Goal: Task Accomplishment & Management: Use online tool/utility

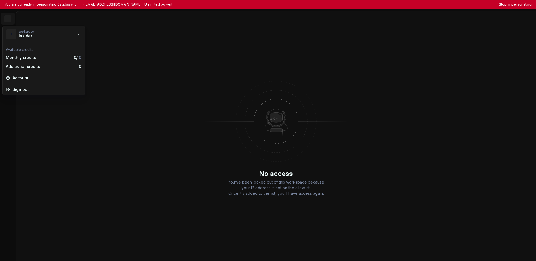
click at [8, 20] on html "You are currently impersonating Cagdas yildirim ([EMAIL_ADDRESS][DOMAIN_NAME]).…" at bounding box center [268, 130] width 536 height 261
click at [54, 121] on html "You are currently impersonating Cagdas yildirim (cagdas.yildirim@useinsider.com…" at bounding box center [268, 130] width 536 height 261
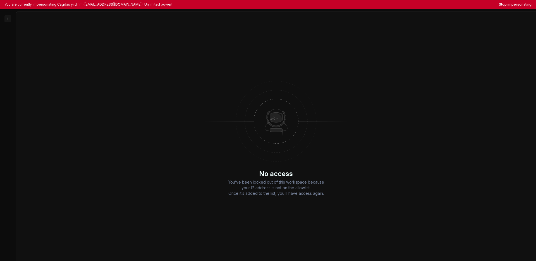
click at [57, 112] on div "No access You’ve been locked out of this workspace because your IP address is n…" at bounding box center [276, 135] width 520 height 249
click at [57, 116] on div "No access You’ve been locked out of this workspace because your IP address is n…" at bounding box center [276, 135] width 520 height 249
click at [9, 20] on html "You are currently impersonating Cagdas yildirim (cagdas.yildirim@useinsider.com…" at bounding box center [268, 130] width 536 height 261
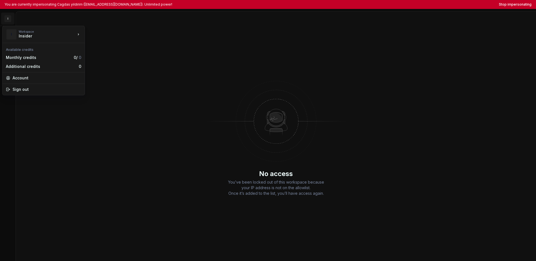
click at [78, 154] on html "You are currently impersonating Cagdas yildirim (cagdas.yildirim@useinsider.com…" at bounding box center [268, 130] width 536 height 261
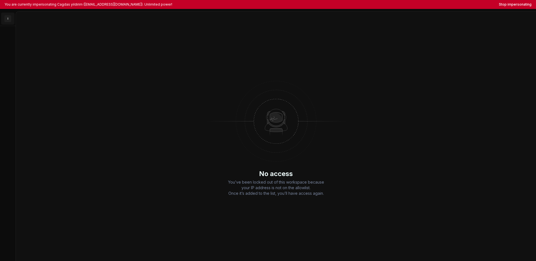
click at [7, 18] on html "You are currently impersonating Cagdas yildirim (cagdas.yildirim@useinsider.com…" at bounding box center [268, 130] width 536 height 261
click at [64, 135] on html "You are currently impersonating Cagdas yildirim (cagdas.yildirim@useinsider.com…" at bounding box center [268, 130] width 536 height 261
click at [413, 4] on button "Stop impersonating" at bounding box center [515, 4] width 33 height 4
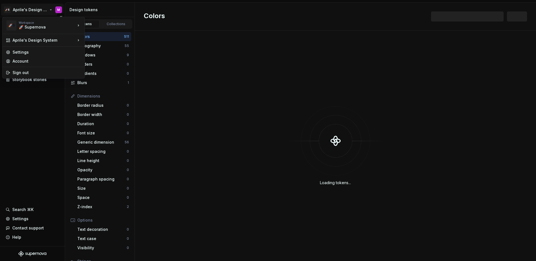
click at [22, 10] on html "🚀S Aprile's Design System M Documentation Design system data Design tokens Comp…" at bounding box center [268, 130] width 536 height 261
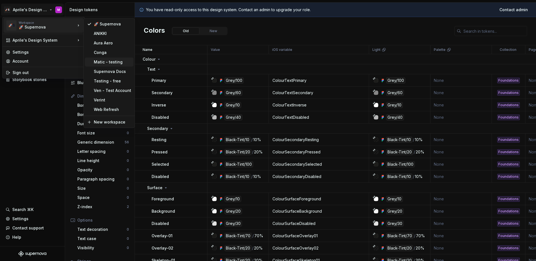
click at [102, 61] on div "Matic - testing" at bounding box center [112, 62] width 37 height 6
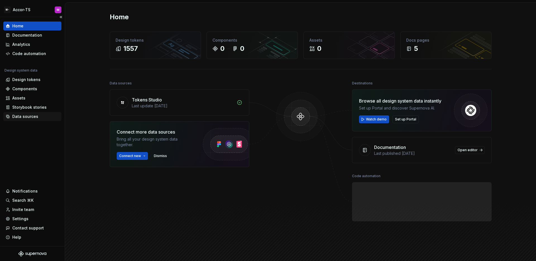
click at [27, 116] on div "Data sources" at bounding box center [25, 117] width 26 height 6
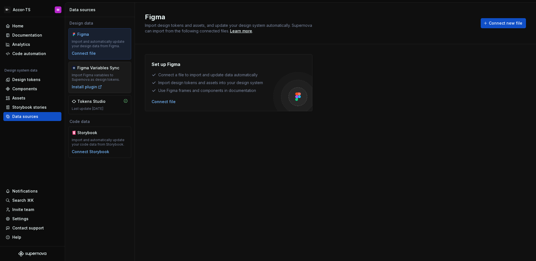
click at [97, 74] on div "Import Figma variables to Supernova as design tokens." at bounding box center [100, 77] width 56 height 9
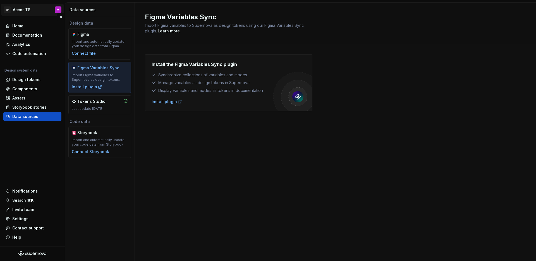
click at [18, 11] on html "M- Accor-TS M Home Documentation Analytics Code automation Design system data D…" at bounding box center [268, 130] width 536 height 261
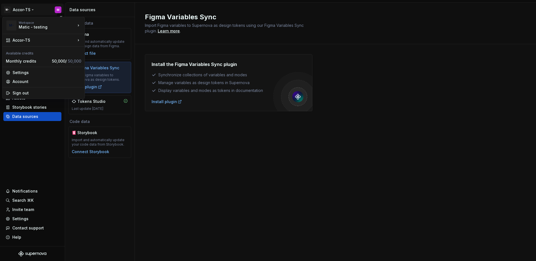
click at [18, 11] on html "M- Accor-TS M Home Documentation Analytics Code automation Design system data D…" at bounding box center [268, 130] width 536 height 261
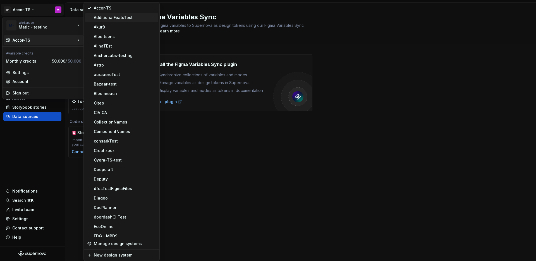
click at [106, 20] on div "AdditionalFeatsTest" at bounding box center [121, 17] width 73 height 9
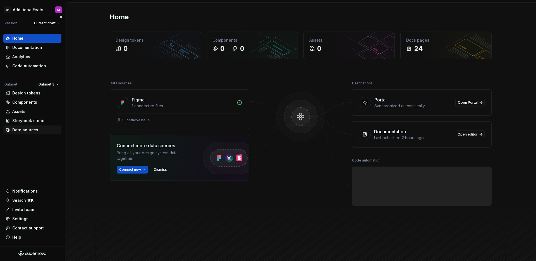
click at [30, 129] on div "Data sources" at bounding box center [25, 130] width 26 height 6
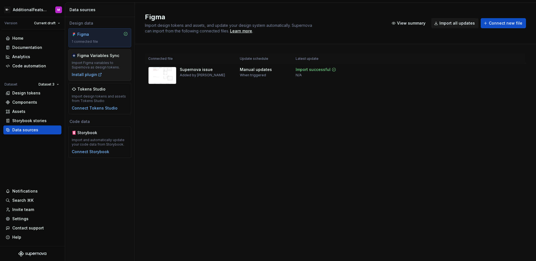
click at [105, 64] on div "Import Figma variables to Supernova as design tokens." at bounding box center [100, 65] width 56 height 9
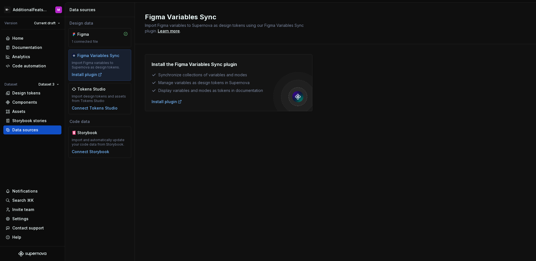
click at [118, 66] on div "Import Figma variables to Supernova as design tokens." at bounding box center [100, 65] width 56 height 9
click at [117, 68] on div "Import Figma variables to Supernova as design tokens." at bounding box center [100, 65] width 56 height 9
click at [38, 14] on html "M- AdditionalFeatsTest M Version Current draft Home Documentation Analytics Cod…" at bounding box center [268, 130] width 536 height 261
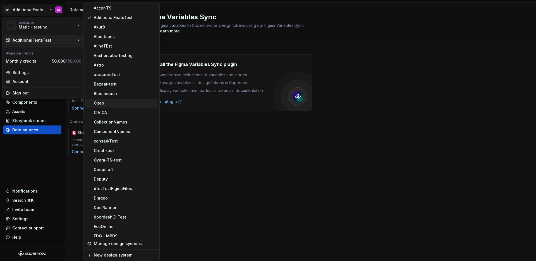
click at [126, 104] on div "Citeo" at bounding box center [125, 103] width 62 height 6
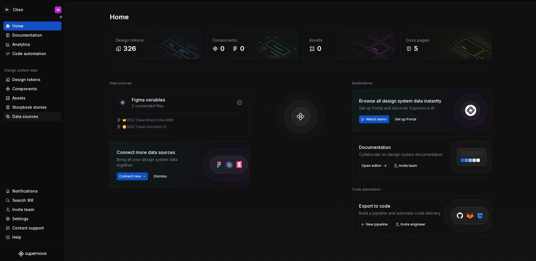
click at [28, 117] on div "Data sources" at bounding box center [25, 117] width 26 height 6
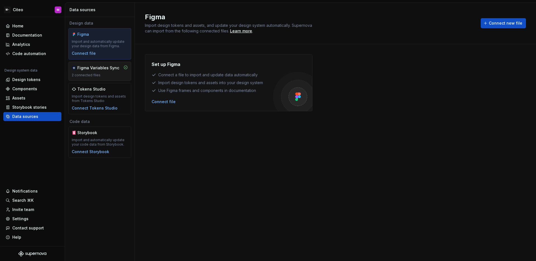
click at [105, 75] on div "2 connected files" at bounding box center [100, 75] width 56 height 4
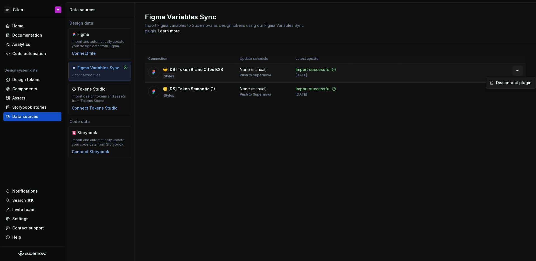
click at [517, 72] on html "M- Citeo M Home Documentation Analytics Code automation Design system data Desi…" at bounding box center [268, 130] width 536 height 261
